Goal: Transaction & Acquisition: Obtain resource

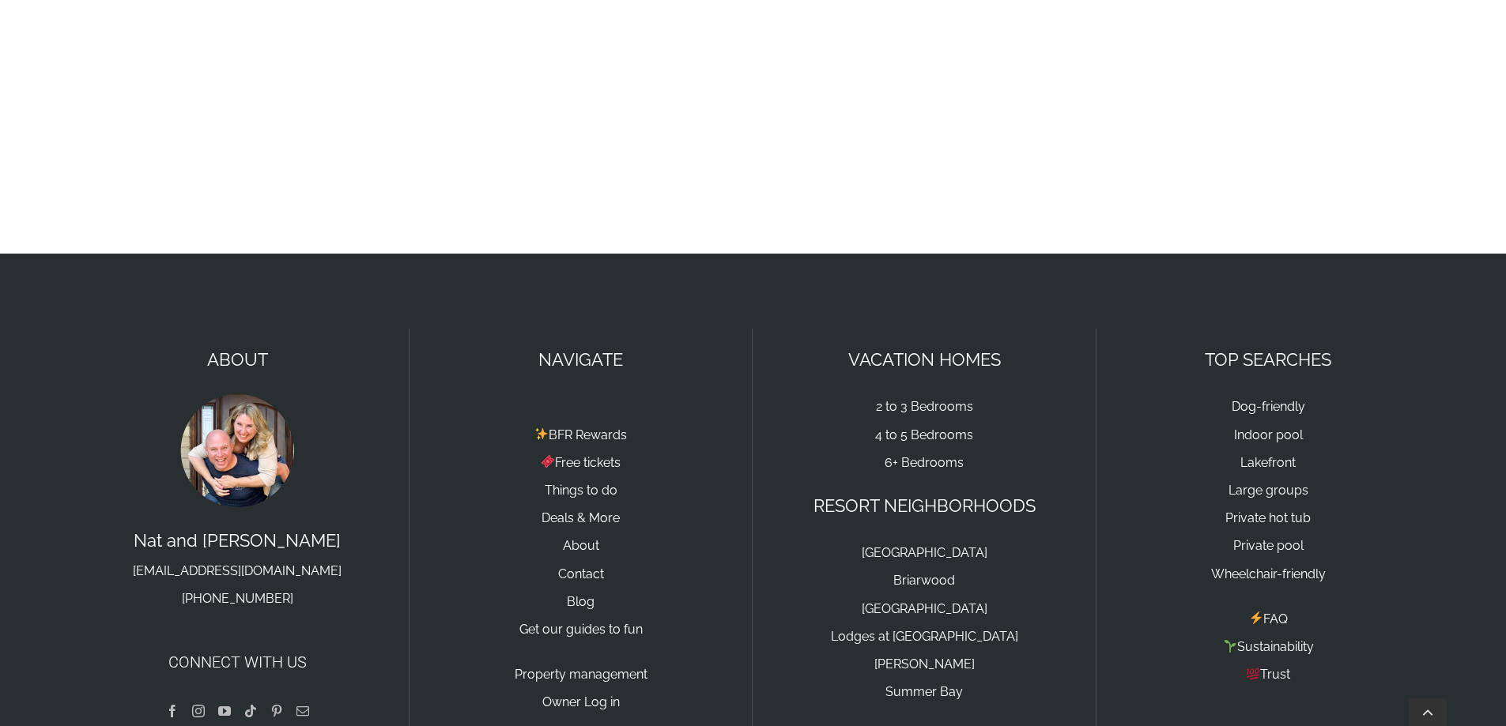
scroll to position [949, 0]
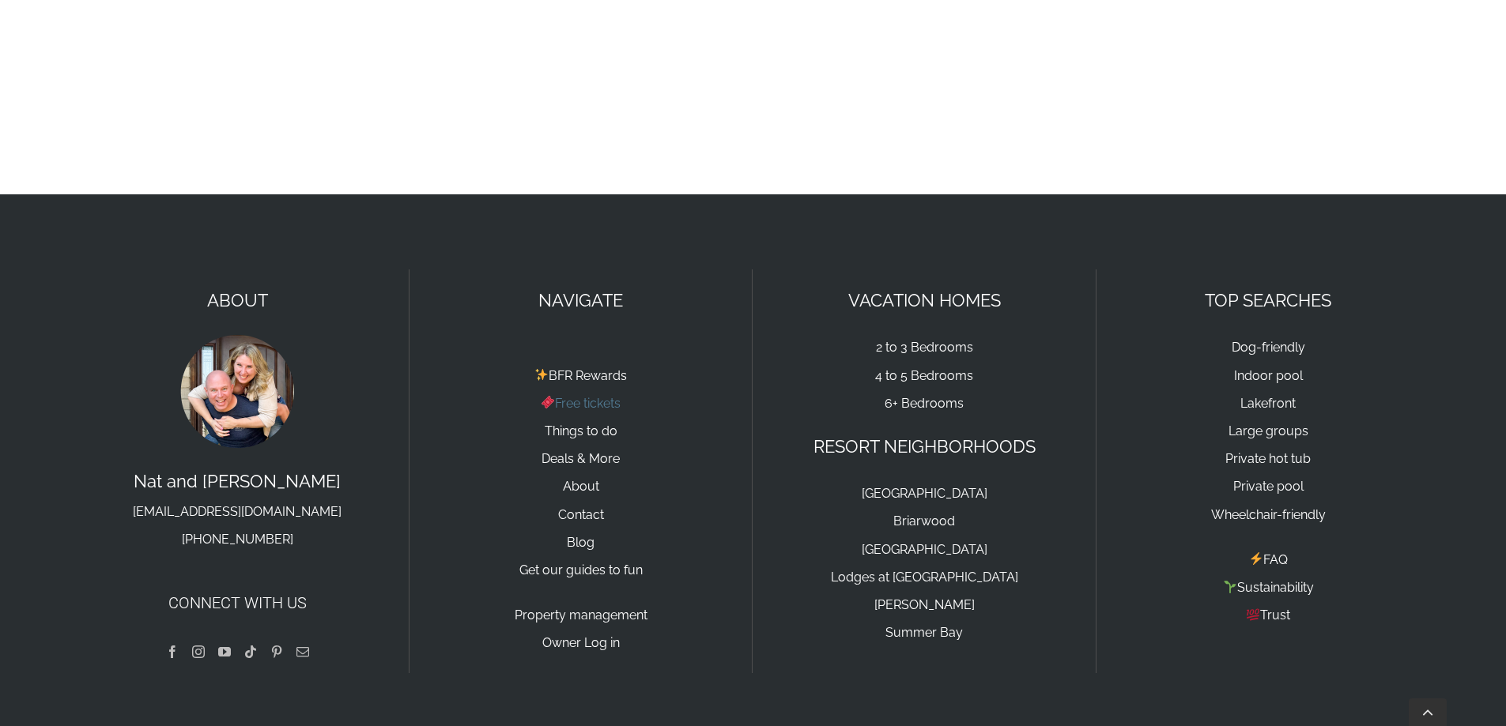
click at [576, 402] on link "Free tickets" at bounding box center [581, 403] width 80 height 15
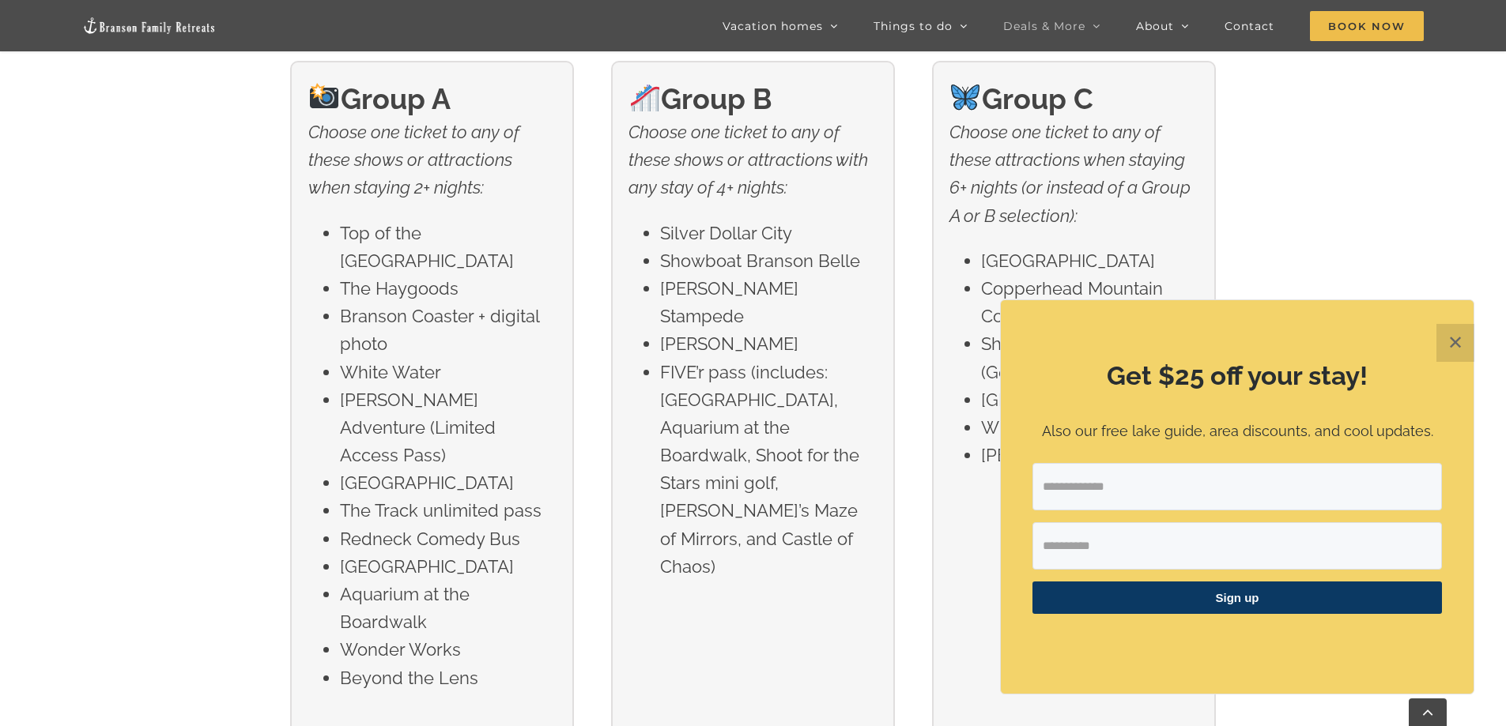
scroll to position [2688, 0]
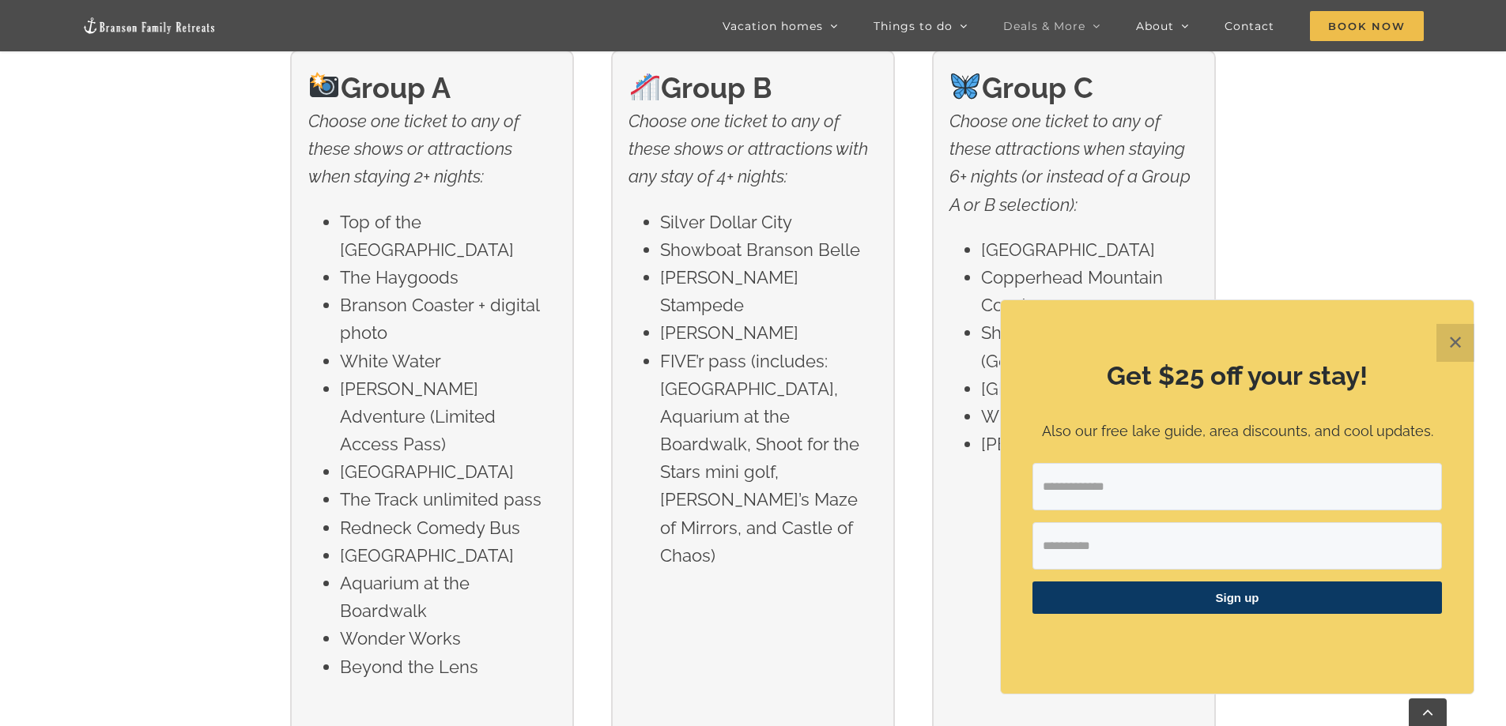
click at [1203, 491] on input "Email Address" at bounding box center [1236, 486] width 409 height 47
click at [1329, 217] on div "Group A Choose one ticket to any of these shows or attractions when staying 2+ …" at bounding box center [753, 373] width 1506 height 766
click at [1456, 343] on button "✕" at bounding box center [1455, 343] width 38 height 38
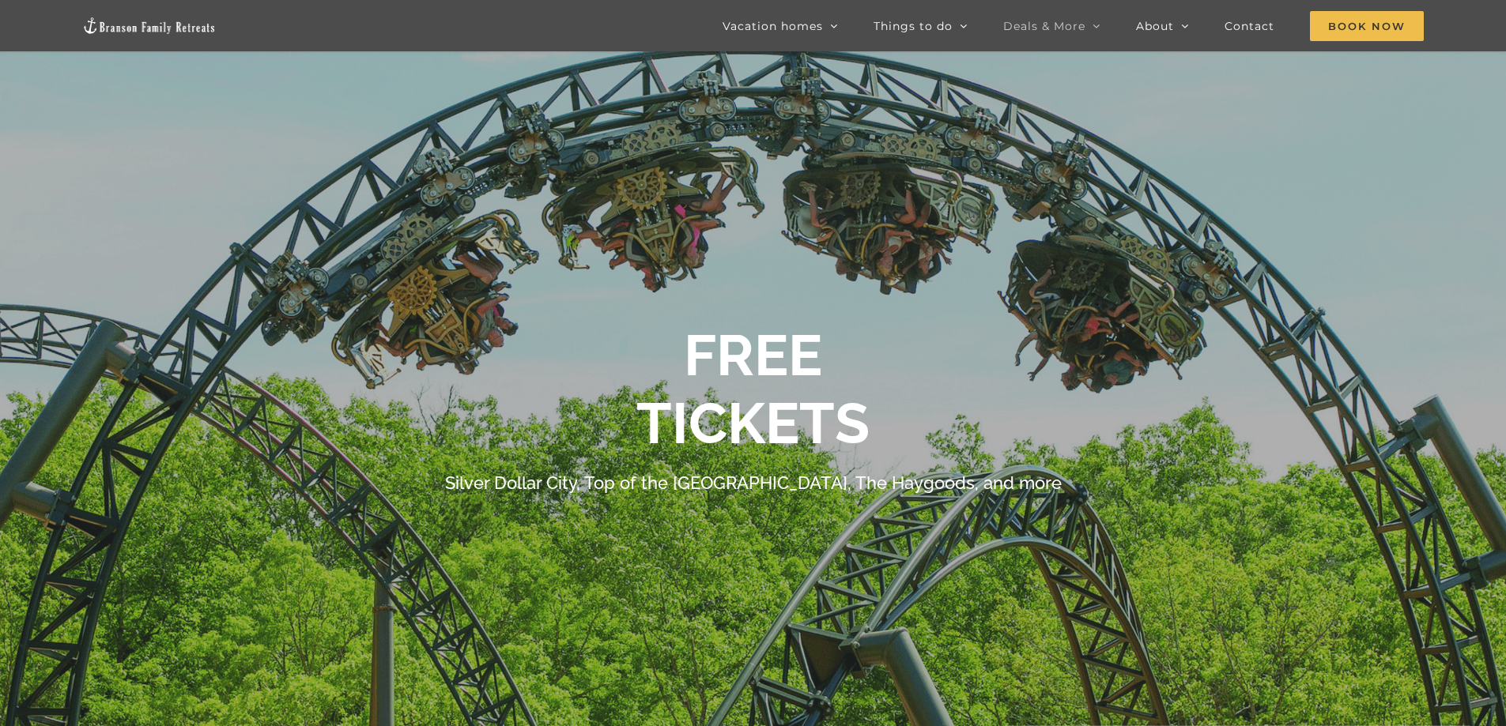
scroll to position [0, 0]
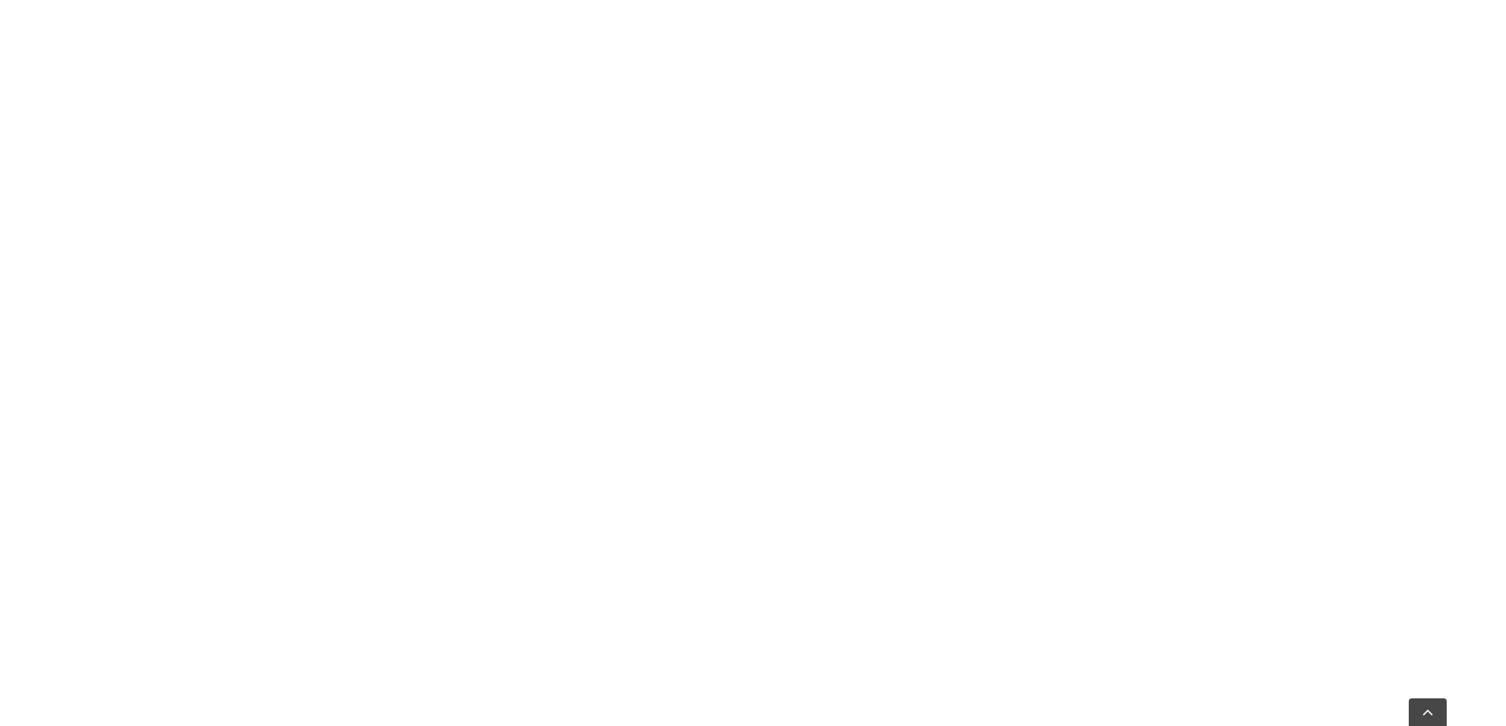
scroll to position [237, 0]
